Goal: Information Seeking & Learning: Understand site structure

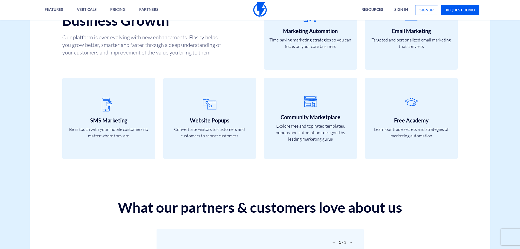
scroll to position [1911, 0]
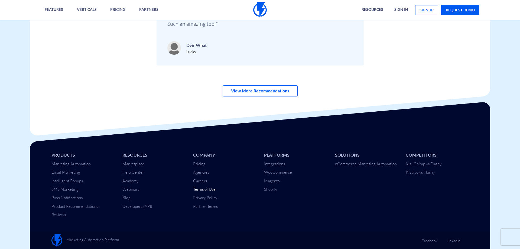
click at [203, 188] on link "Terms of Use" at bounding box center [204, 189] width 22 height 5
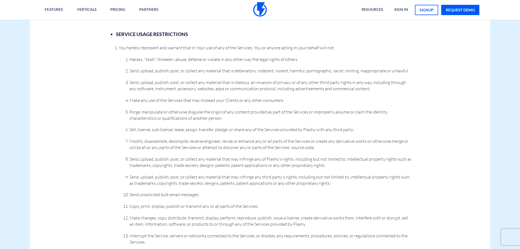
scroll to position [2233, 0]
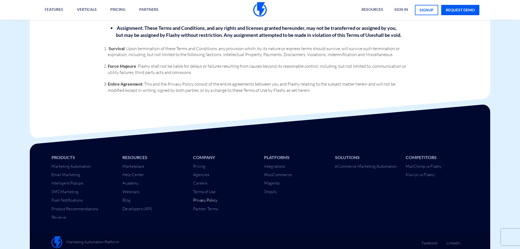
click at [204, 198] on link "Privacy Policy" at bounding box center [205, 199] width 24 height 5
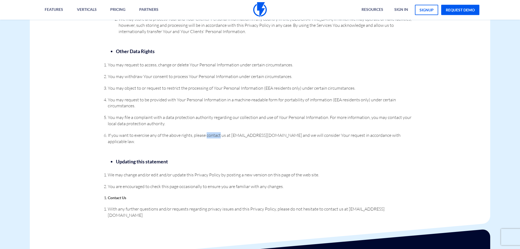
scroll to position [1208, 0]
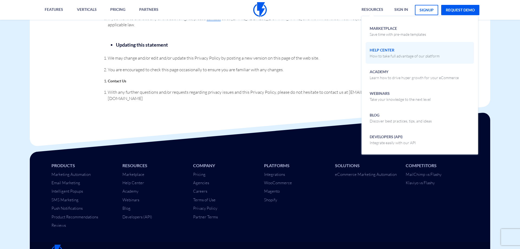
click at [385, 50] on span "Help Center How to take full advantage of our platform" at bounding box center [405, 52] width 70 height 13
